Goal: Task Accomplishment & Management: Manage account settings

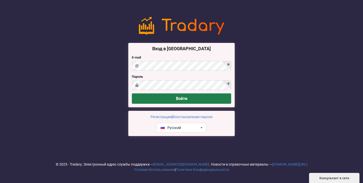
click at [176, 96] on button "Войти" at bounding box center [181, 98] width 99 height 10
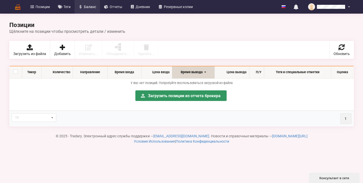
click at [84, 4] on link "Баланс" at bounding box center [88, 7] width 26 height 14
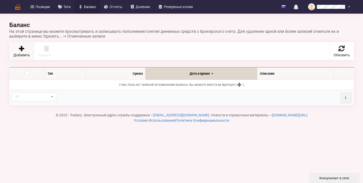
click at [25, 51] on link "Добавить" at bounding box center [21, 51] width 25 height 18
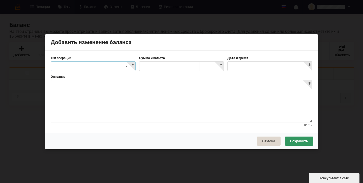
click at [68, 63] on div "Пополнение Снятие Комиссия/оплата Другое" at bounding box center [93, 66] width 85 height 10
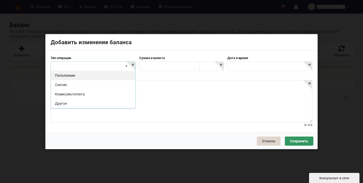
click at [68, 74] on div "Пополнение" at bounding box center [93, 75] width 84 height 9
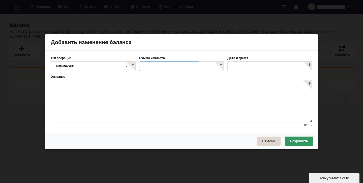
click at [182, 69] on input "text" at bounding box center [169, 66] width 60 height 10
click at [222, 65] on input at bounding box center [212, 67] width 24 height 10
type input "usd"
click at [216, 75] on div "USD" at bounding box center [211, 75] width 24 height 9
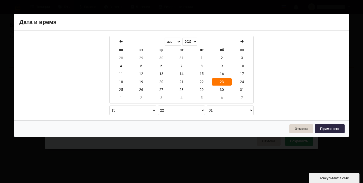
click at [250, 68] on body "Позиции Теги [GEOGRAPHIC_DATA] Отчеты Дневник Резервные копии English Русский Н…" at bounding box center [181, 91] width 363 height 183
click at [115, 90] on td "25" at bounding box center [121, 90] width 20 height 8
click at [334, 128] on button "Применить" at bounding box center [330, 128] width 30 height 9
type input "[DATE] 15:22:01"
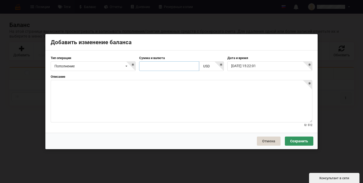
click at [153, 64] on input "text" at bounding box center [169, 66] width 60 height 10
click at [271, 141] on button "Отмена" at bounding box center [269, 140] width 24 height 9
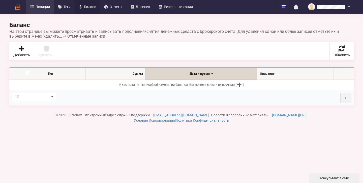
click at [35, 7] on link "Позиции" at bounding box center [40, 7] width 28 height 14
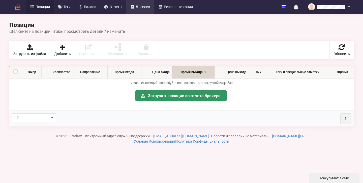
click at [137, 5] on span "Дневник" at bounding box center [143, 7] width 15 height 4
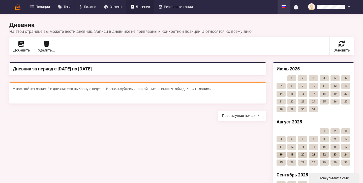
click at [285, 3] on div "English Русский" at bounding box center [284, 7] width 12 height 14
click at [287, 17] on div "English" at bounding box center [292, 18] width 28 height 9
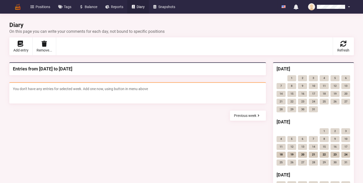
click at [67, 88] on span "You don't have any entries for selected week. Add one now, using button in menu…" at bounding box center [80, 89] width 135 height 4
click at [83, 49] on div "Add entry Remove... Entries for selected period All entries Refresh" at bounding box center [181, 46] width 345 height 18
click at [43, 5] on span "Positions" at bounding box center [43, 7] width 15 height 4
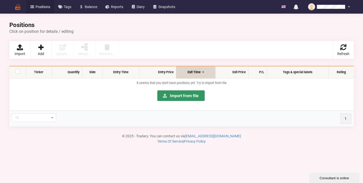
click at [340, 22] on h2 "Positions Click on position for details / editing" at bounding box center [181, 27] width 345 height 13
